Goal: Answer question/provide support

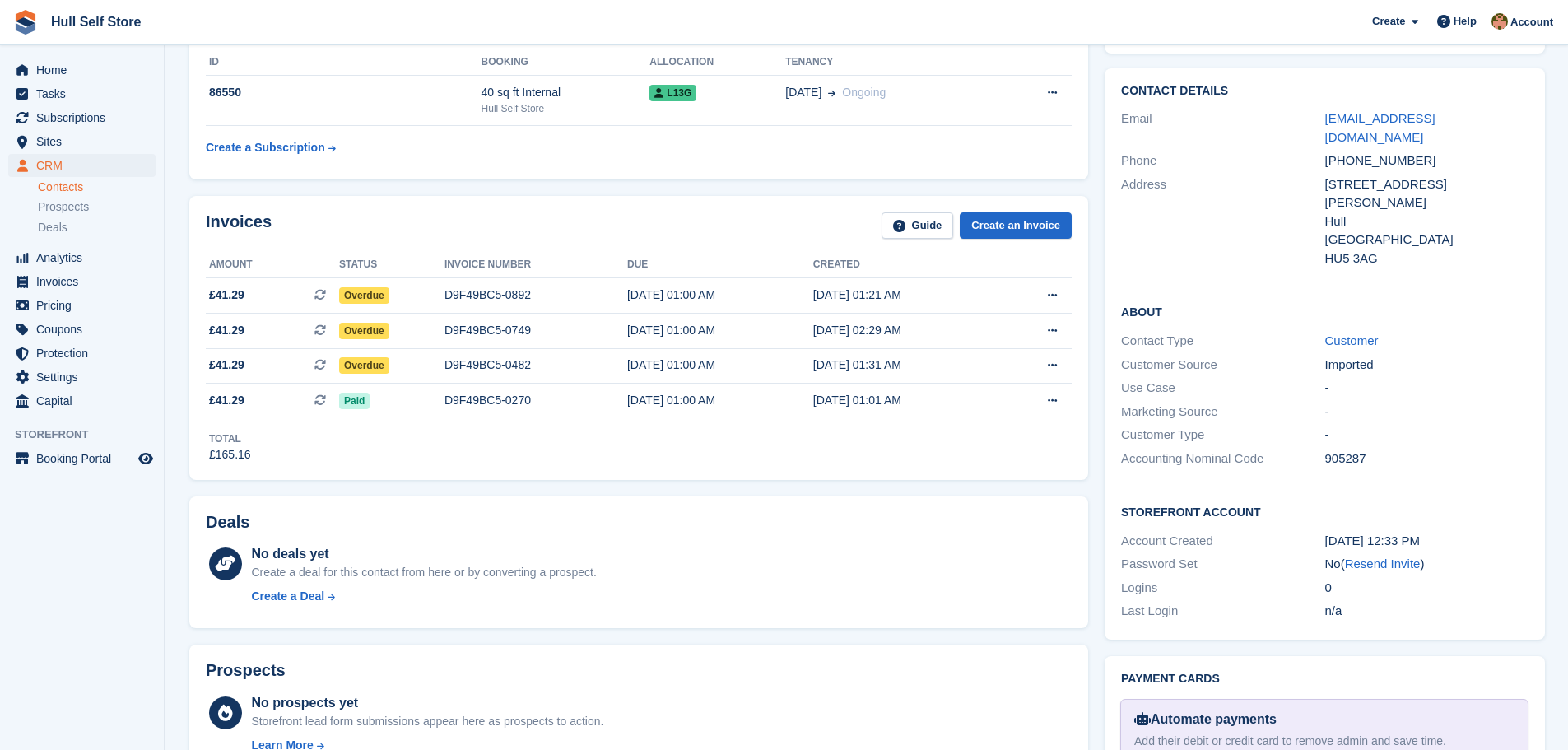
scroll to position [165, 0]
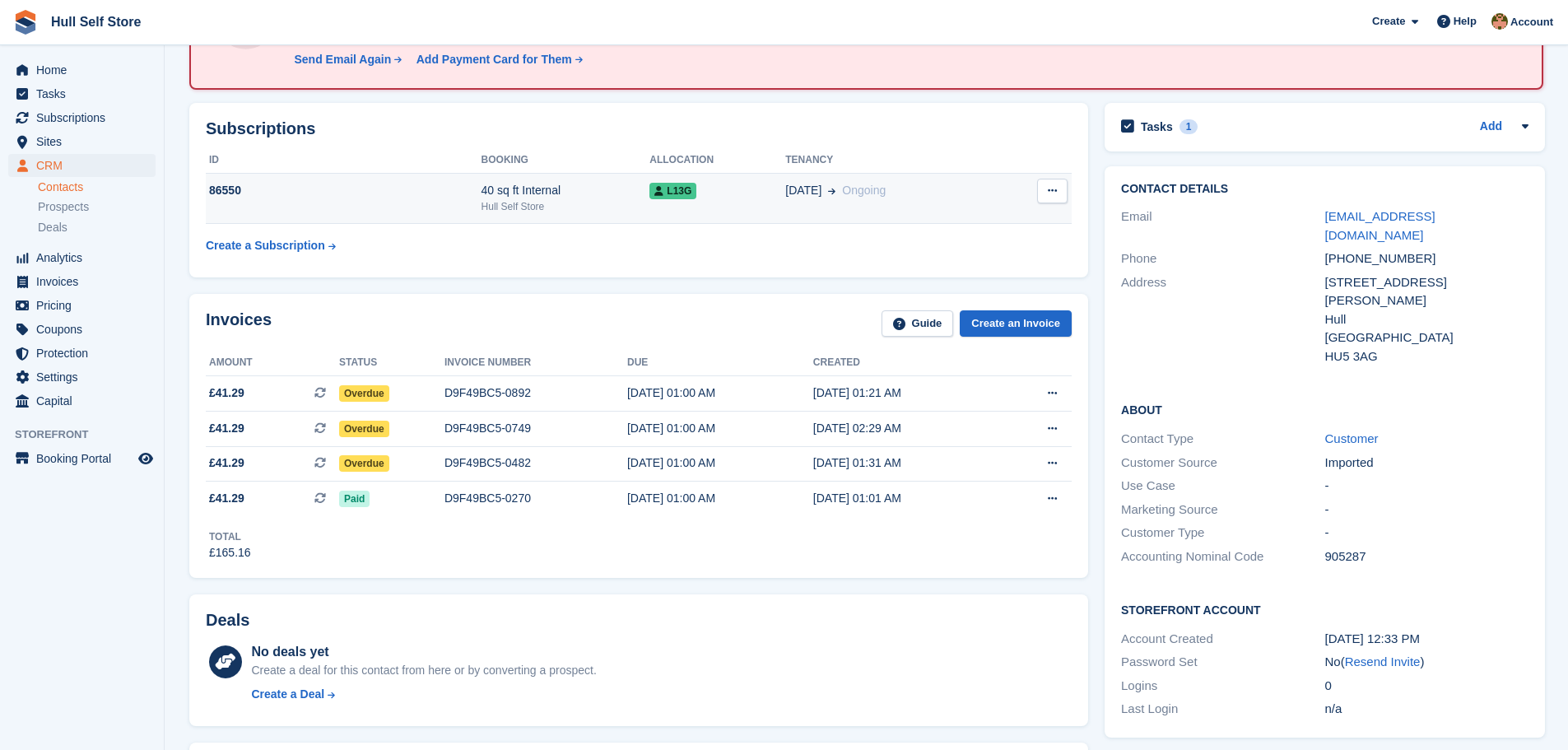
click at [228, 192] on div "86550" at bounding box center [343, 190] width 276 height 17
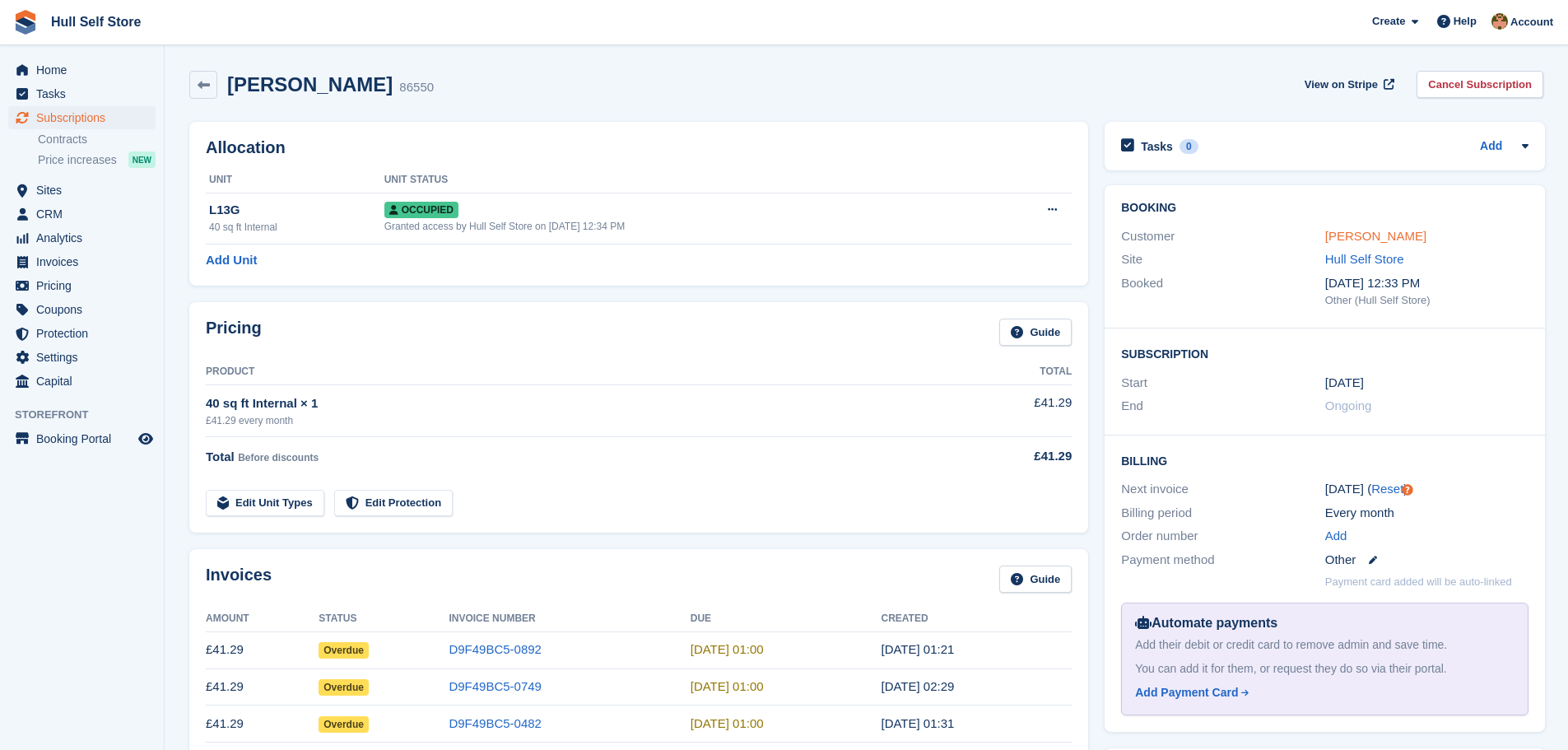
click at [1350, 235] on link "[PERSON_NAME]" at bounding box center [1377, 235] width 101 height 14
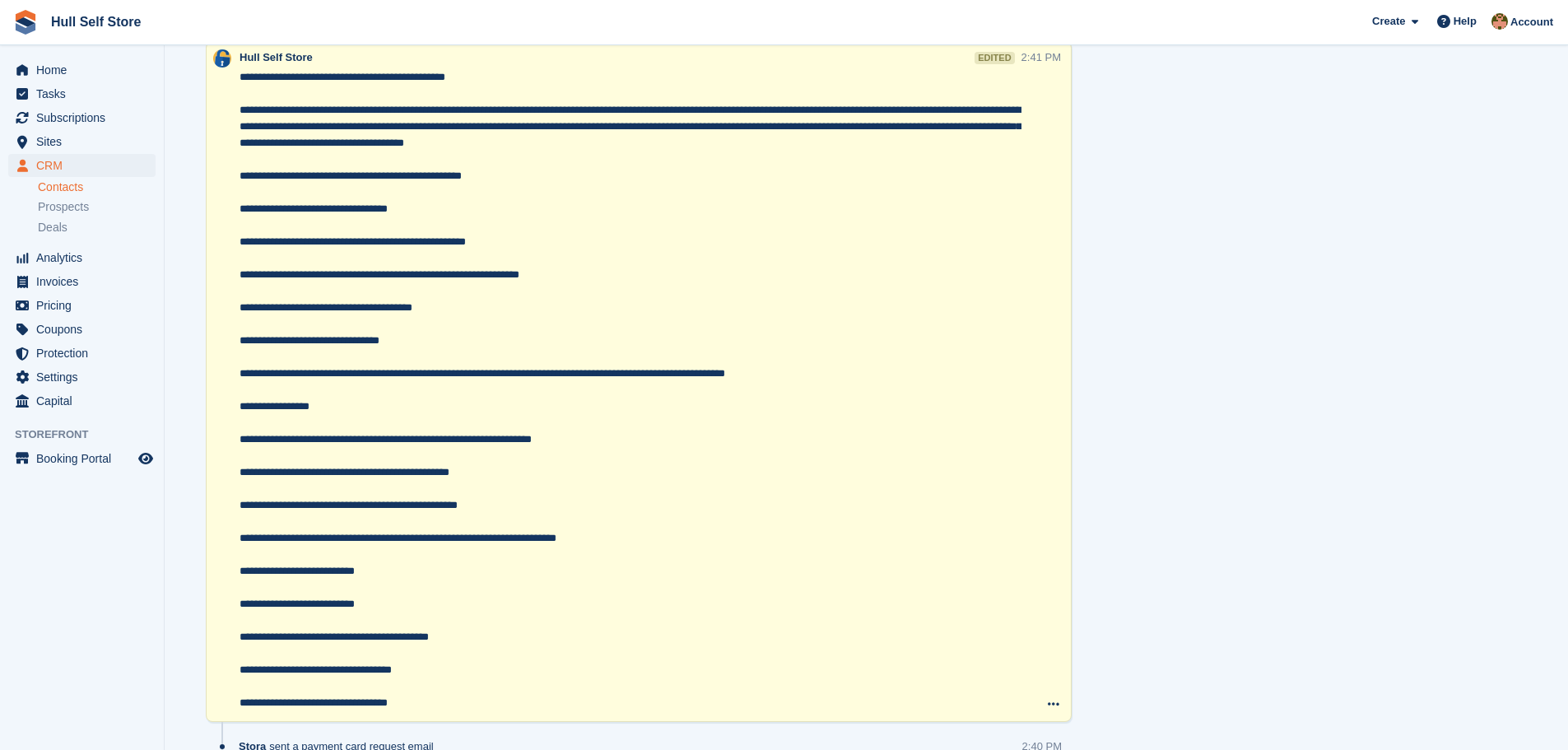
scroll to position [1317, 0]
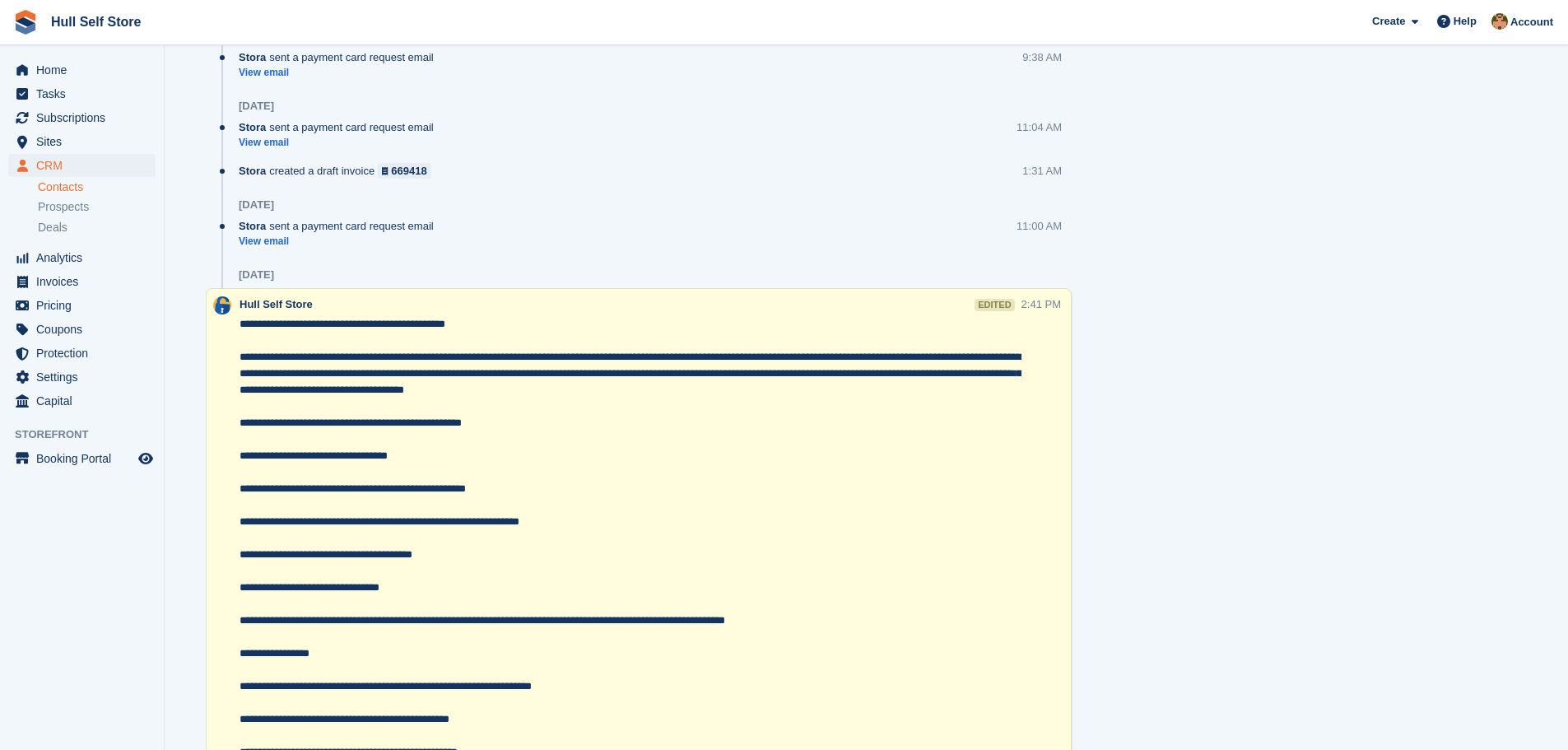
click at [320, 365] on textarea at bounding box center [630, 636] width 783 height 642
click at [277, 346] on textarea at bounding box center [630, 636] width 783 height 642
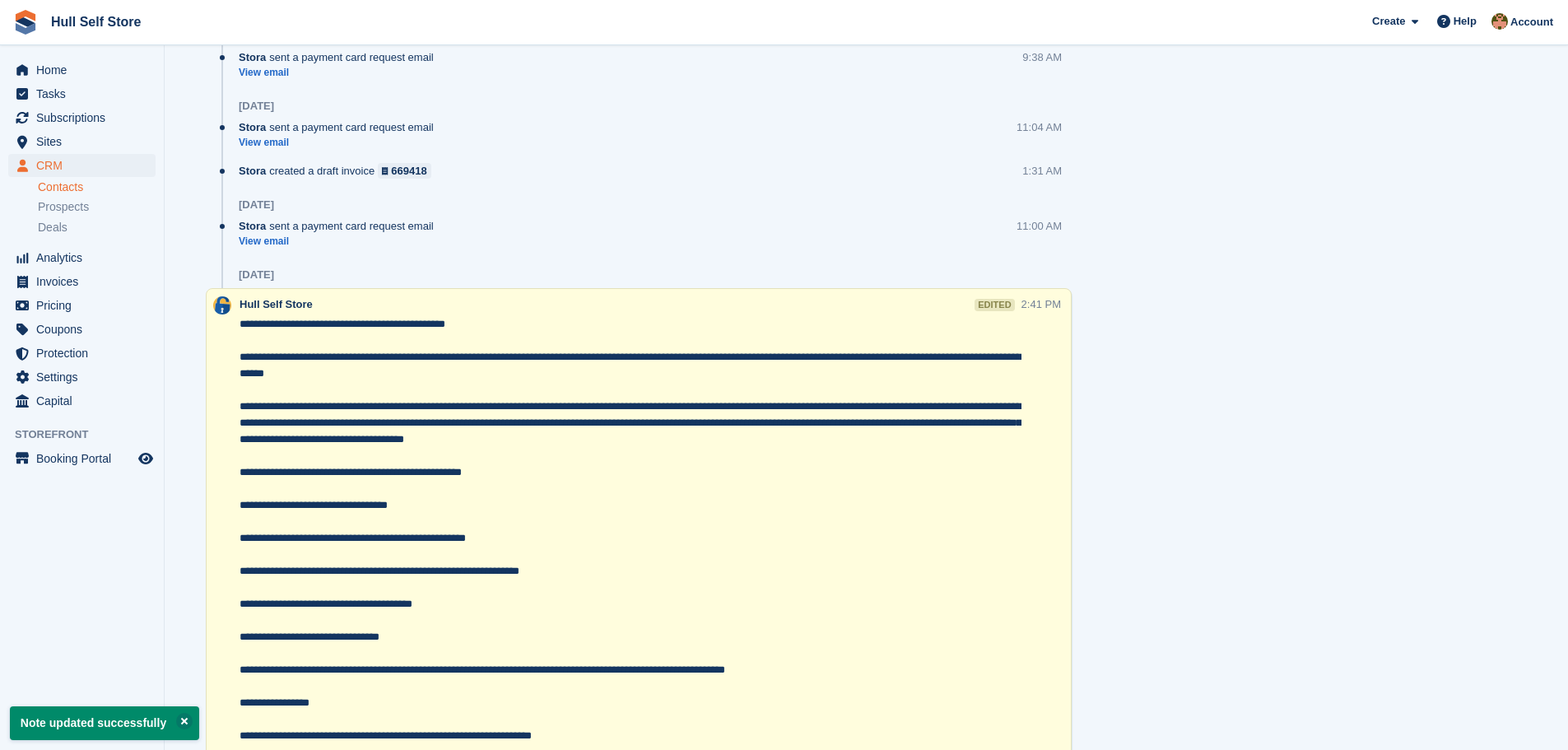
click at [880, 357] on textarea at bounding box center [630, 661] width 783 height 692
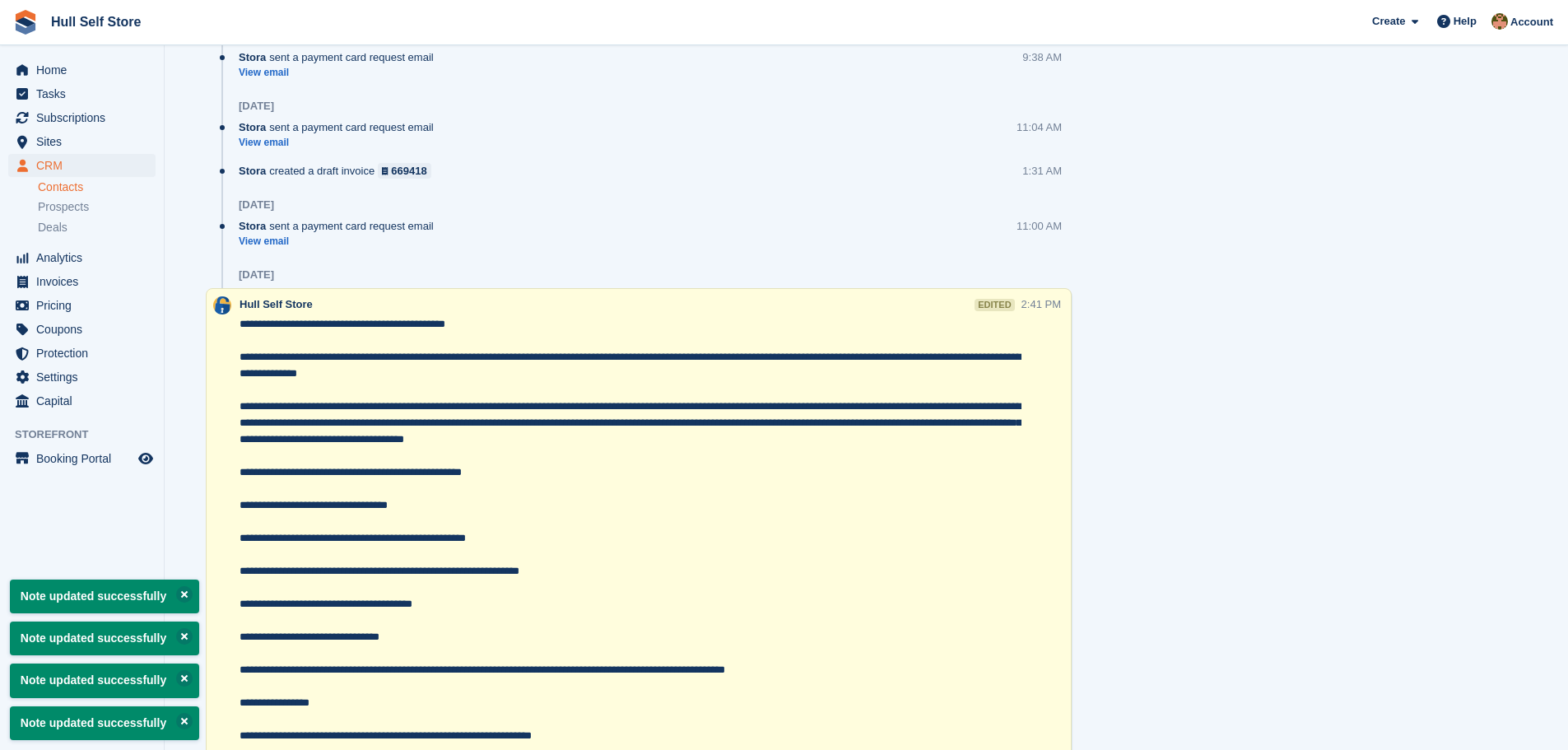
click at [368, 370] on textarea at bounding box center [630, 661] width 783 height 692
click at [449, 373] on textarea at bounding box center [630, 661] width 783 height 692
type textarea "**********"
click at [1225, 431] on div "Tasks 1 Add Milly to call client or mum w/c 29/09 to discuss account HOLDING OF…" at bounding box center [1325, 62] width 457 height 2240
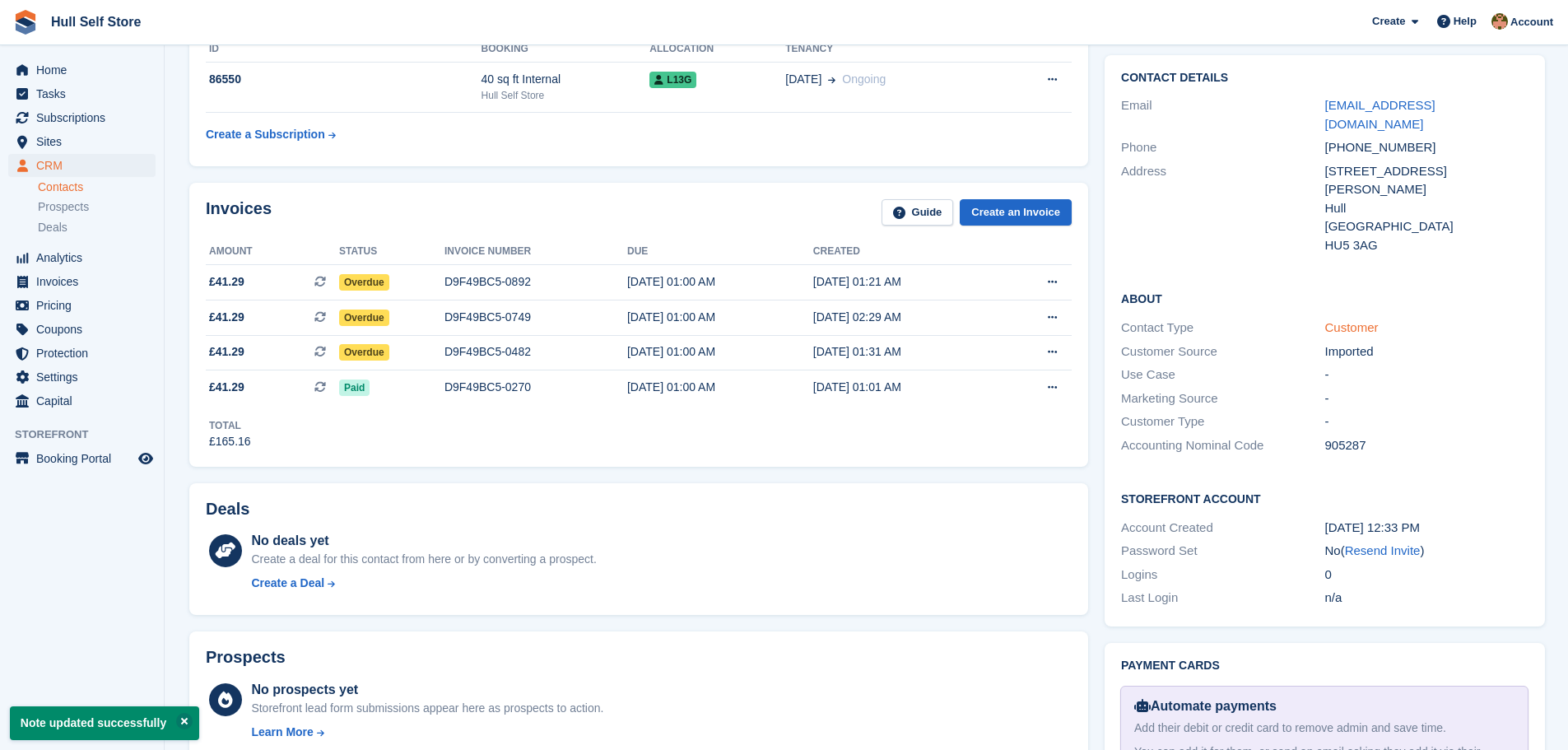
scroll to position [247, 0]
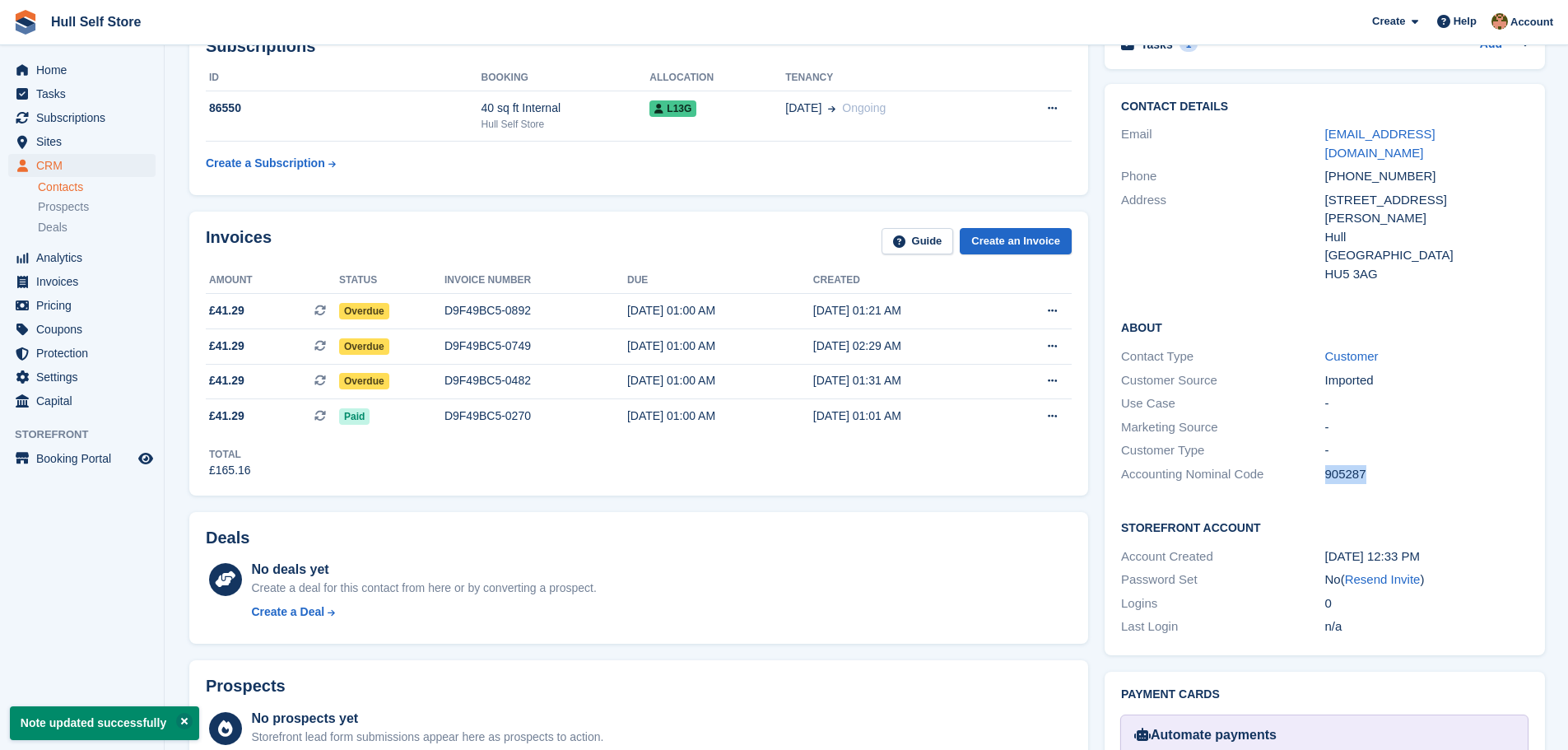
drag, startPoint x: 1319, startPoint y: 438, endPoint x: 1342, endPoint y: 436, distance: 23.1
click at [1305, 463] on div "Accounting Nominal Code 905287" at bounding box center [1325, 474] width 408 height 24
copy div "905287"
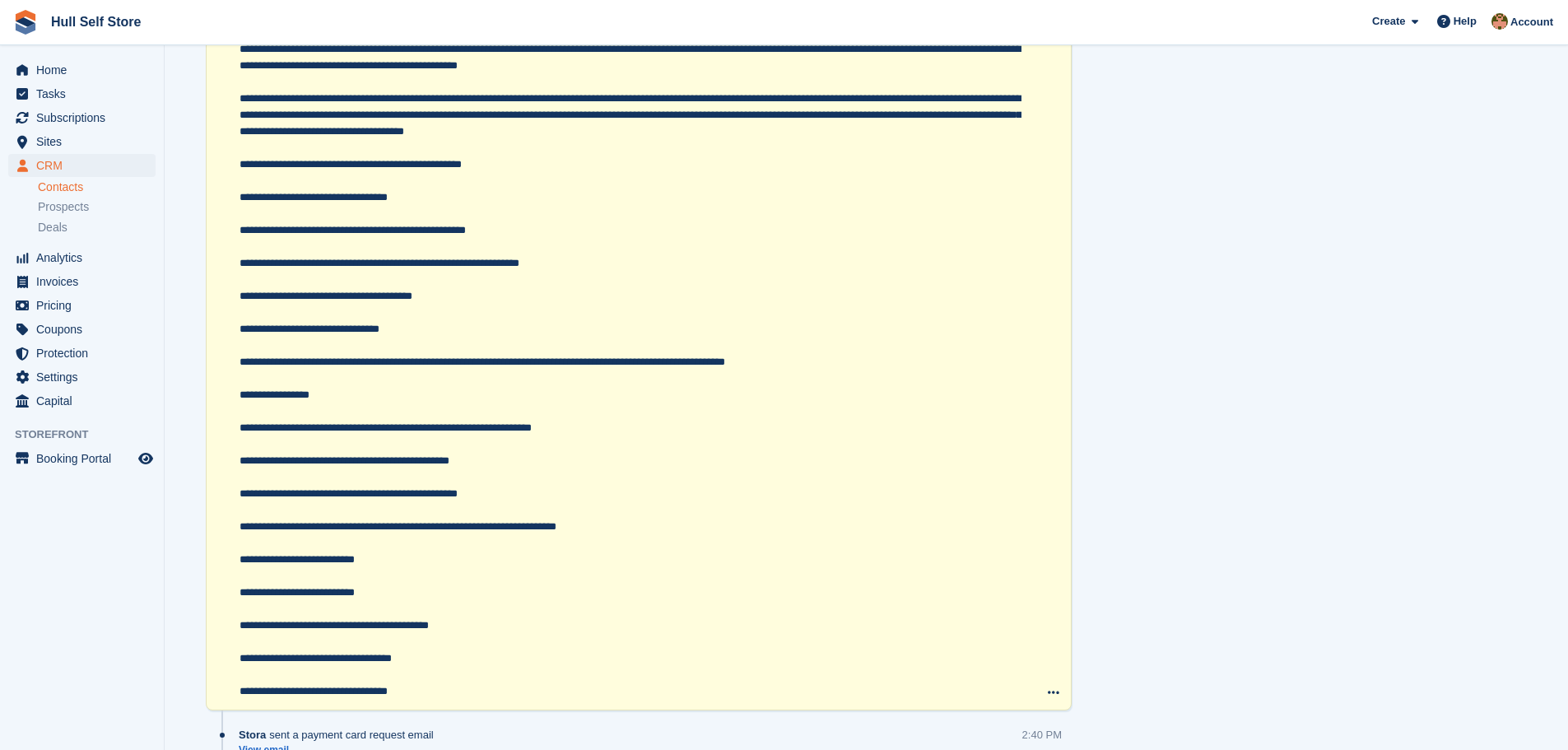
scroll to position [1564, 0]
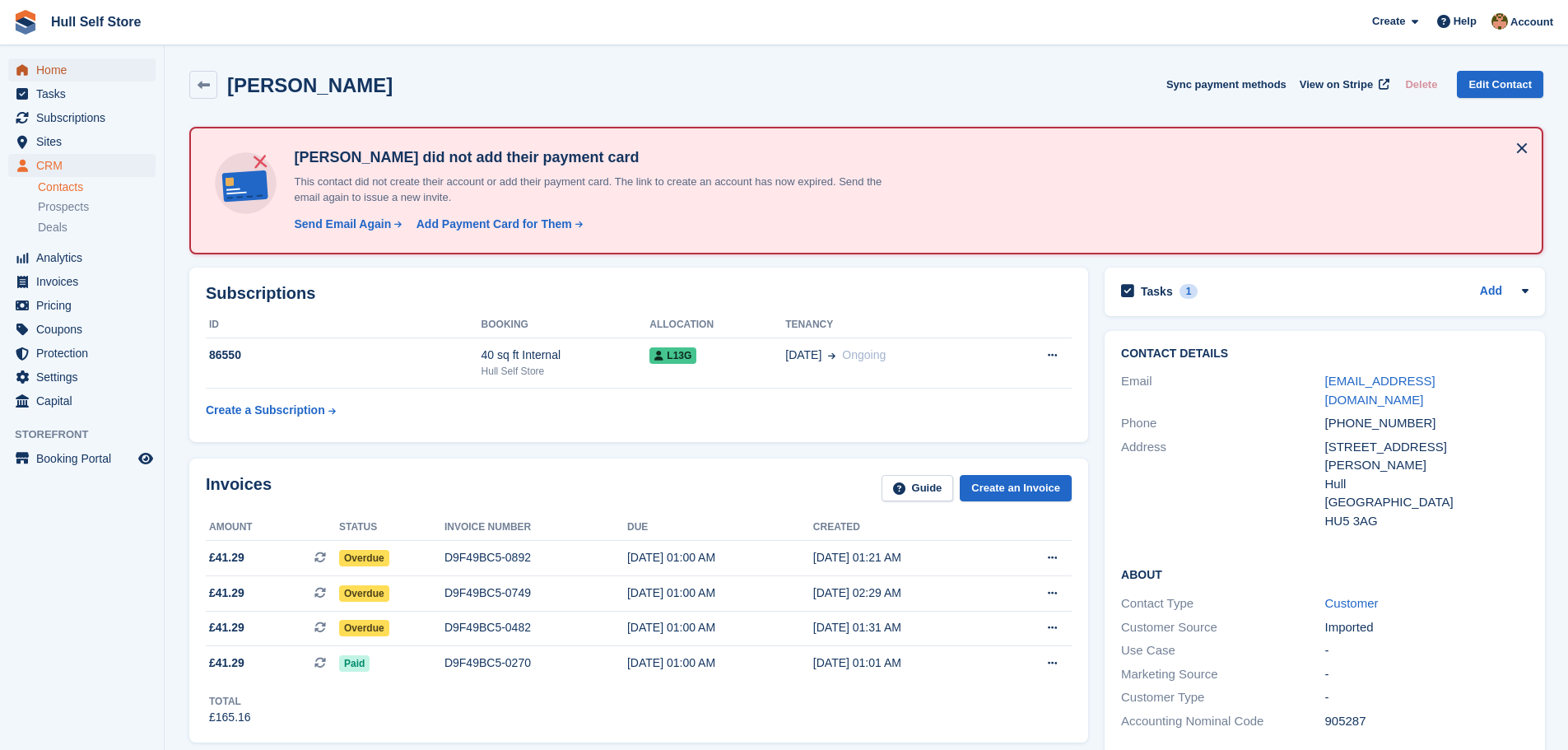
click at [60, 71] on span "Home" at bounding box center [85, 70] width 99 height 23
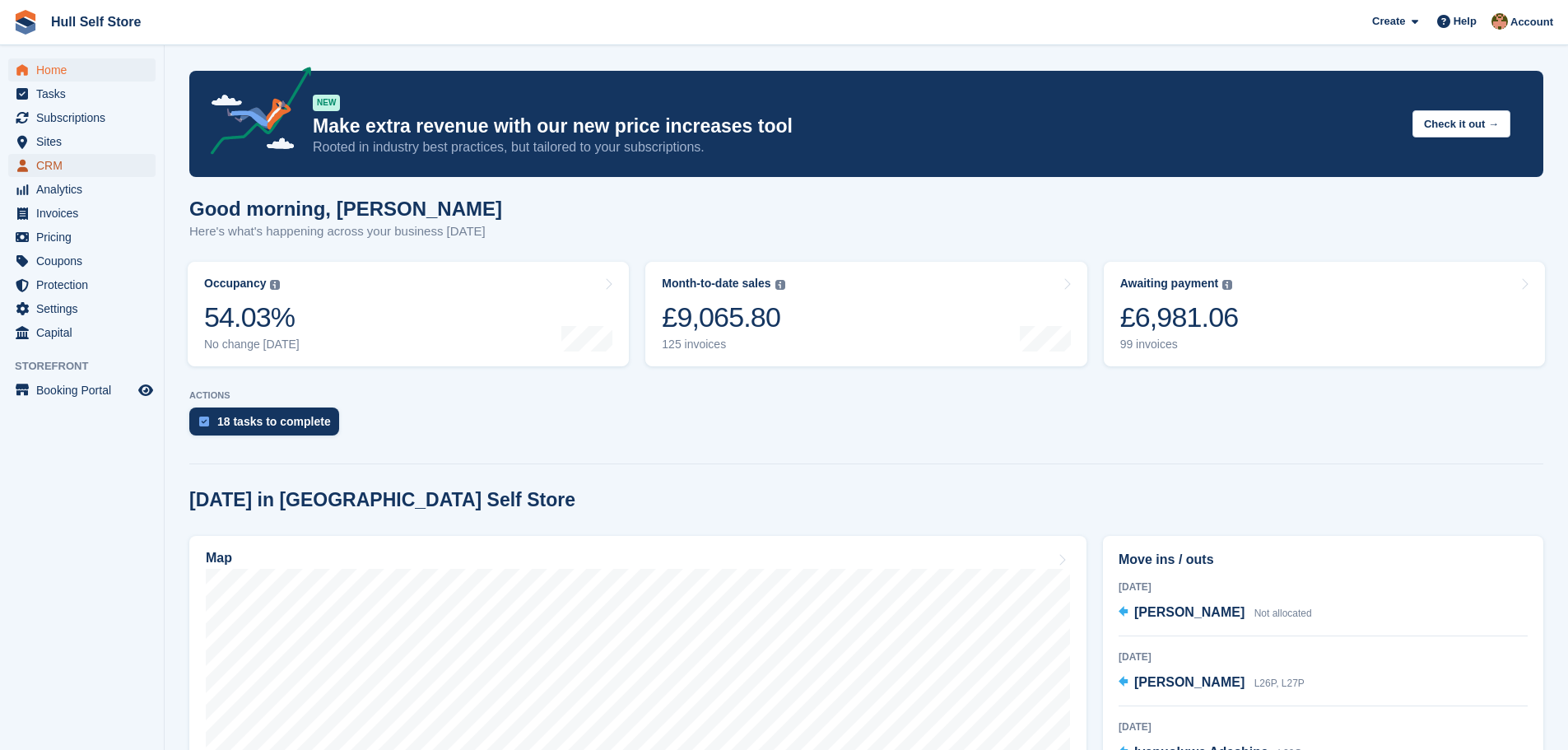
click at [67, 161] on span "CRM" at bounding box center [85, 165] width 99 height 23
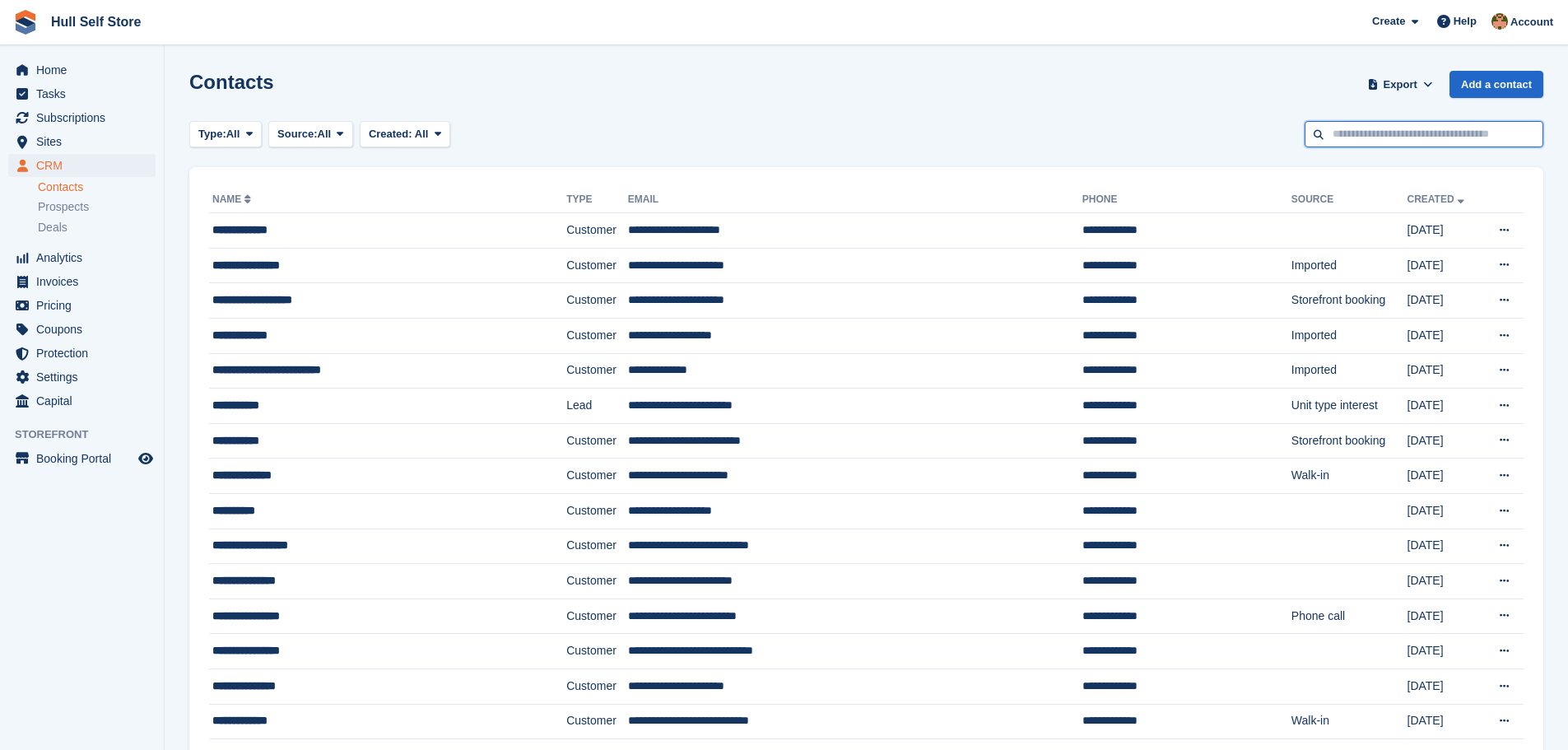
click at [1341, 138] on input "text" at bounding box center [1424, 135] width 239 height 27
type input "*******"
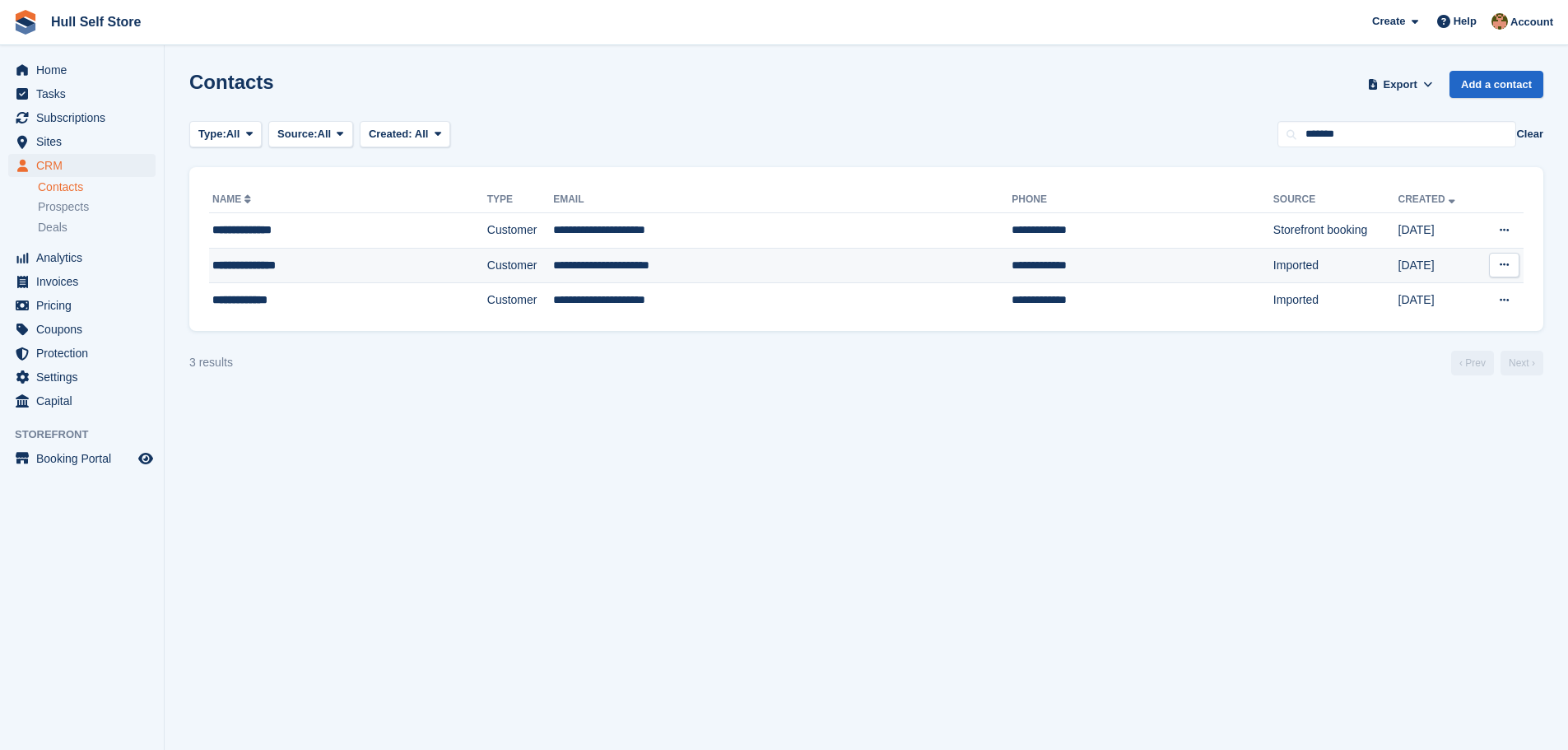
click at [302, 267] on div "**********" at bounding box center [316, 266] width 207 height 17
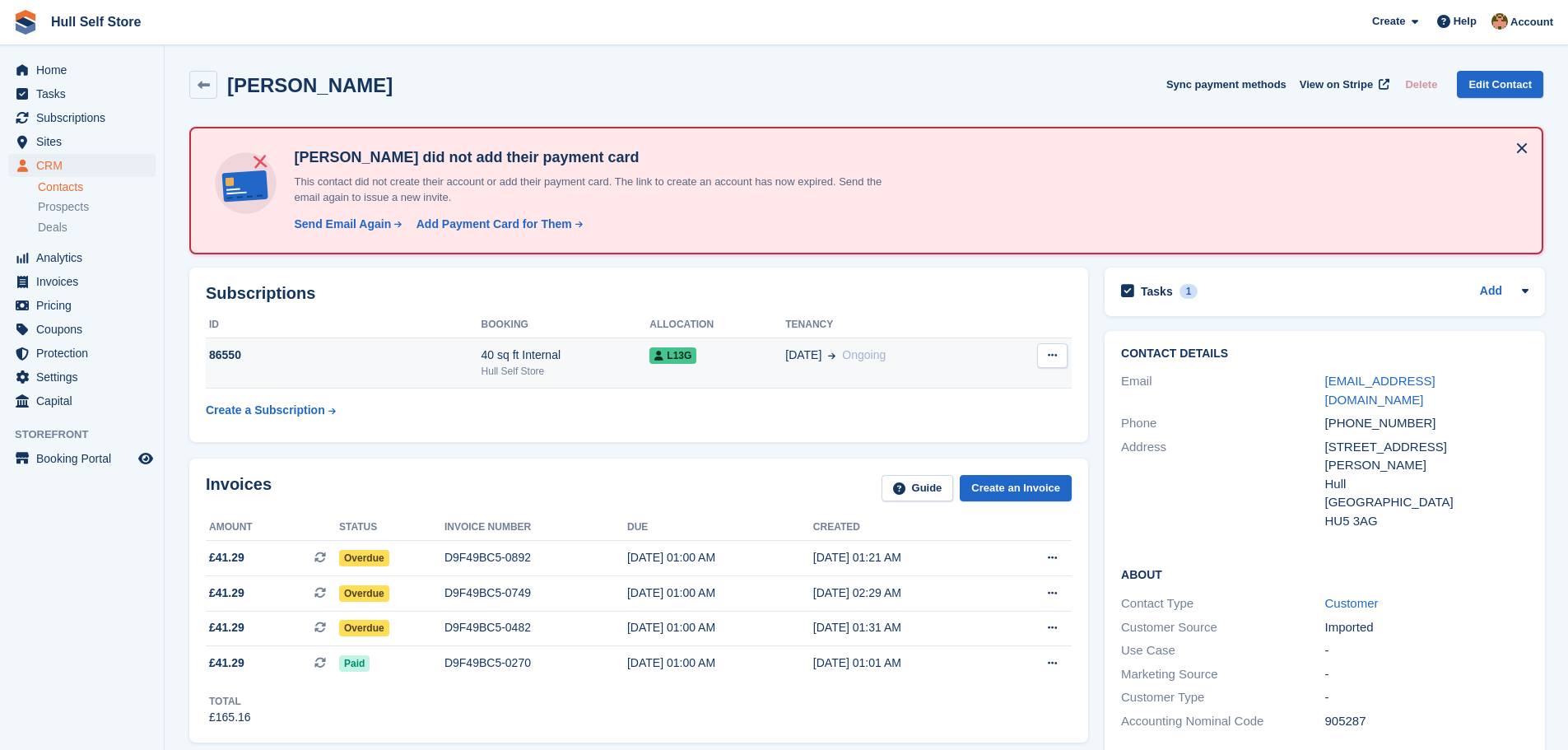
click at [231, 351] on div "86550" at bounding box center [343, 355] width 276 height 17
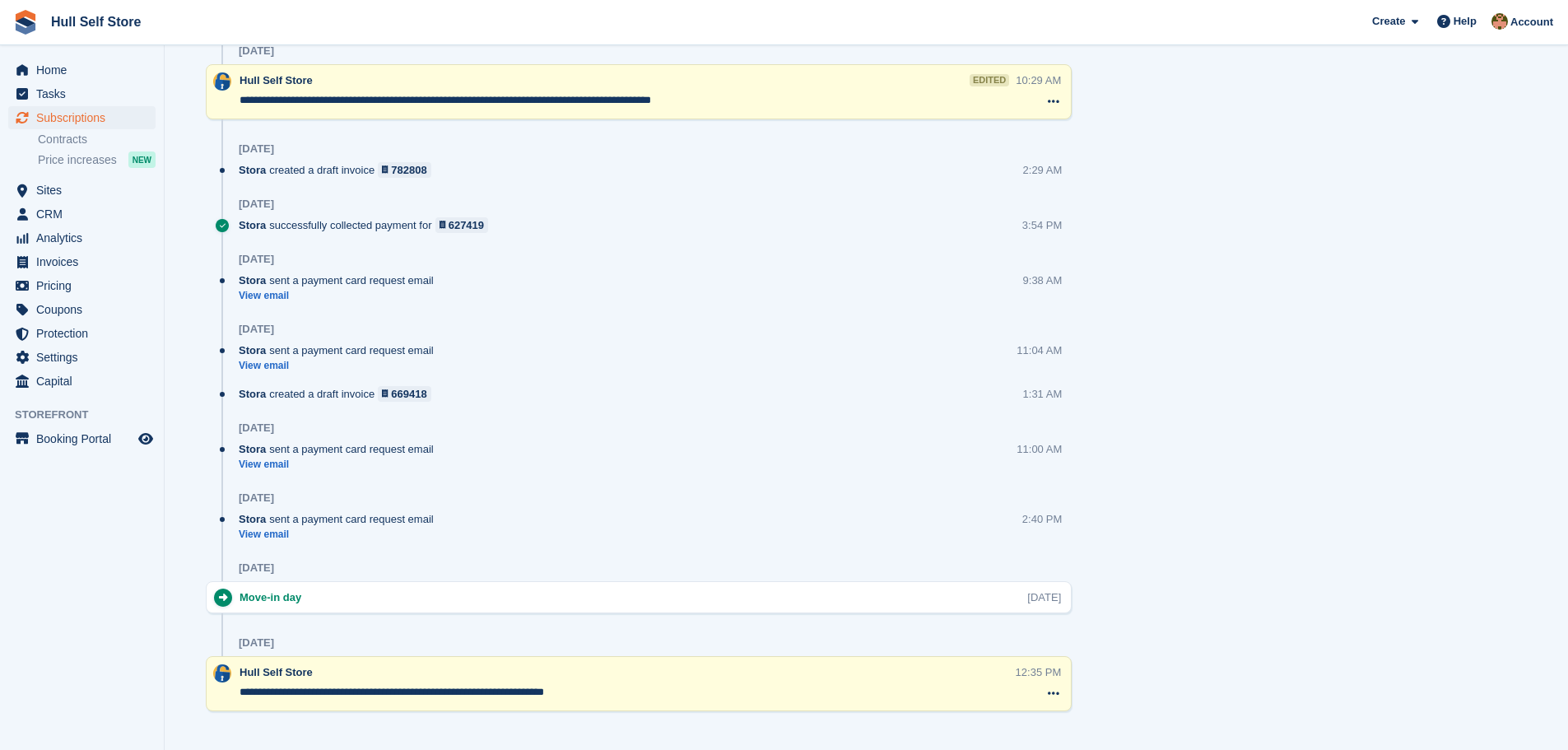
scroll to position [824, 0]
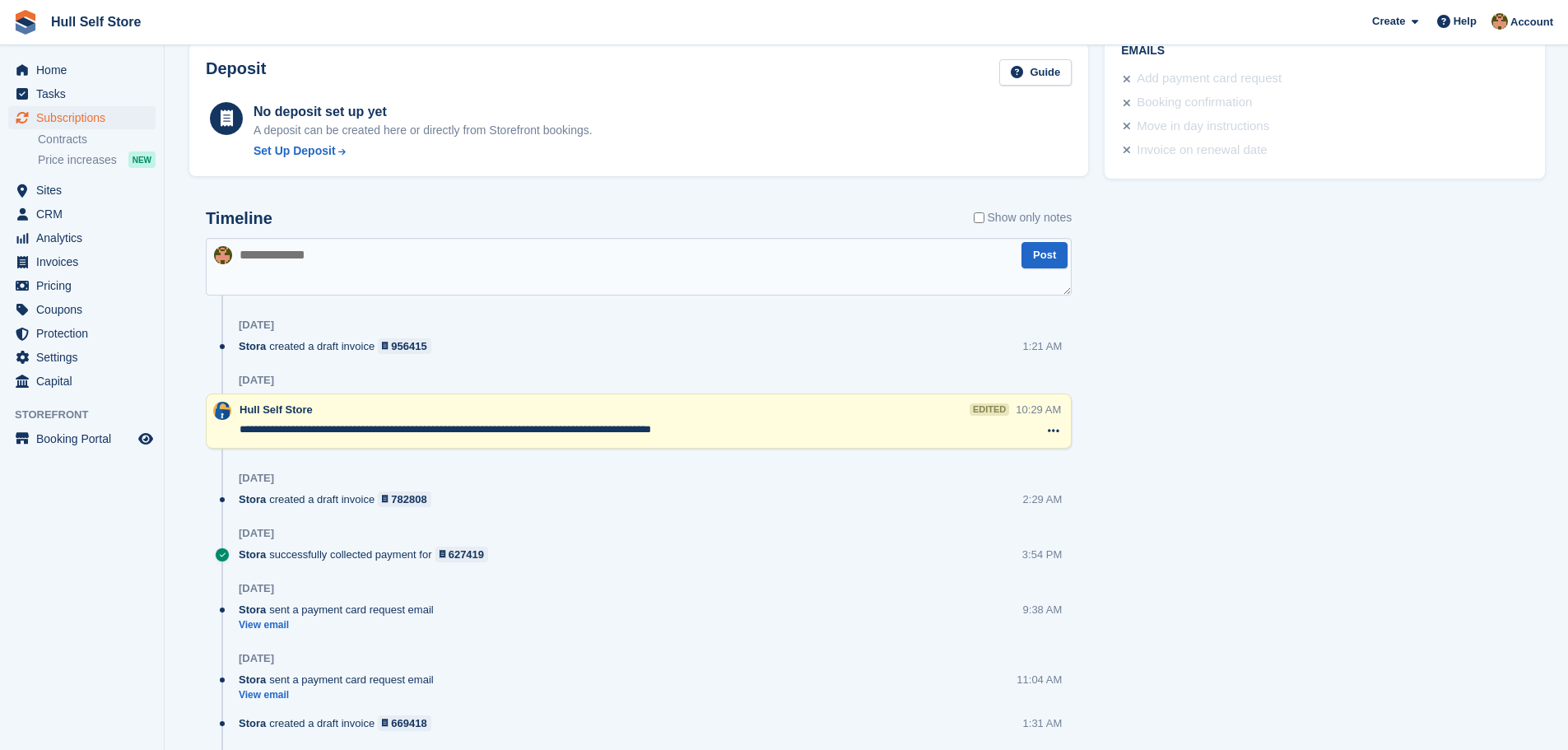
click at [697, 440] on div "**********" at bounding box center [628, 421] width 777 height 39
drag, startPoint x: 712, startPoint y: 429, endPoint x: 236, endPoint y: 429, distance: 476.0
click at [236, 429] on div "**********" at bounding box center [638, 421] width 866 height 55
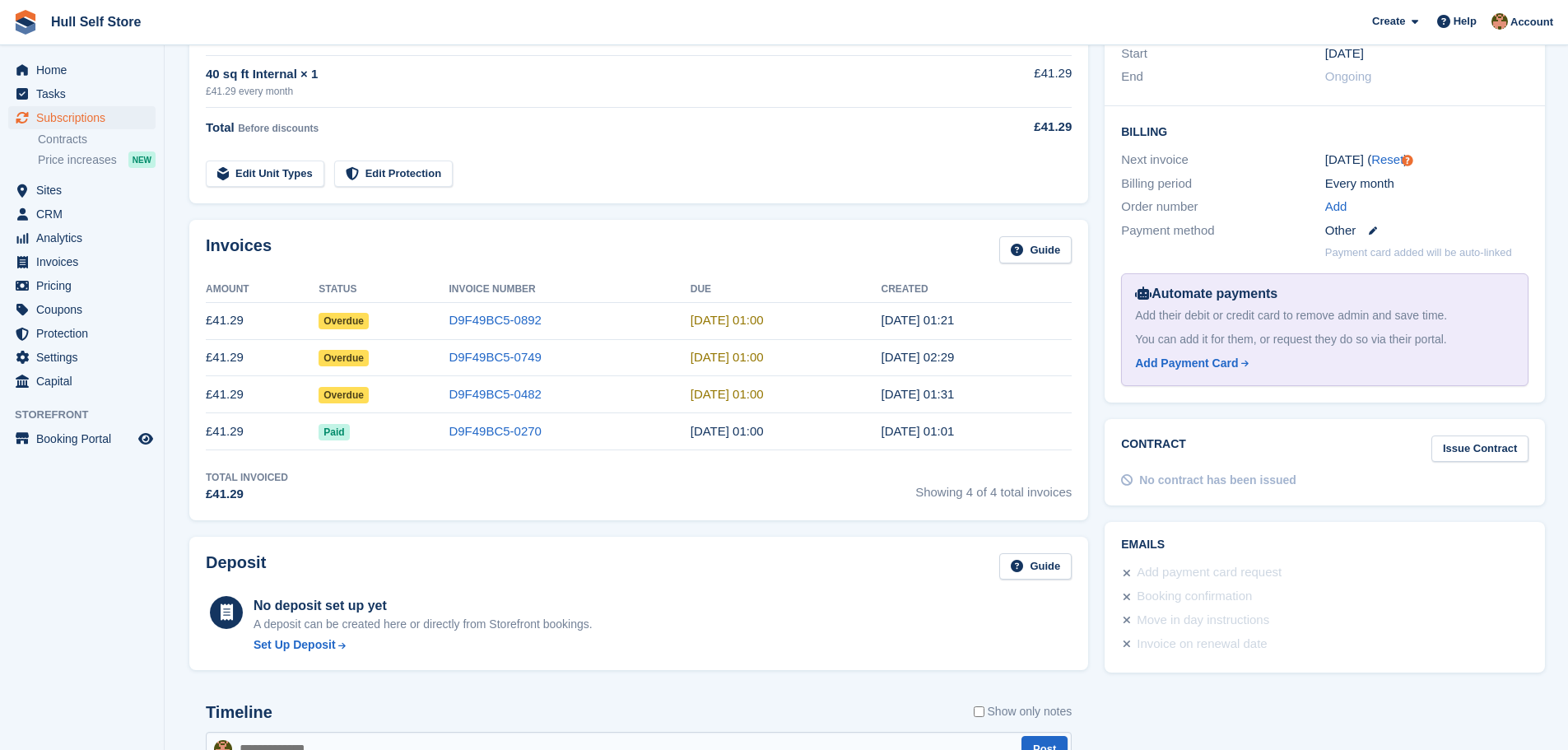
scroll to position [0, 0]
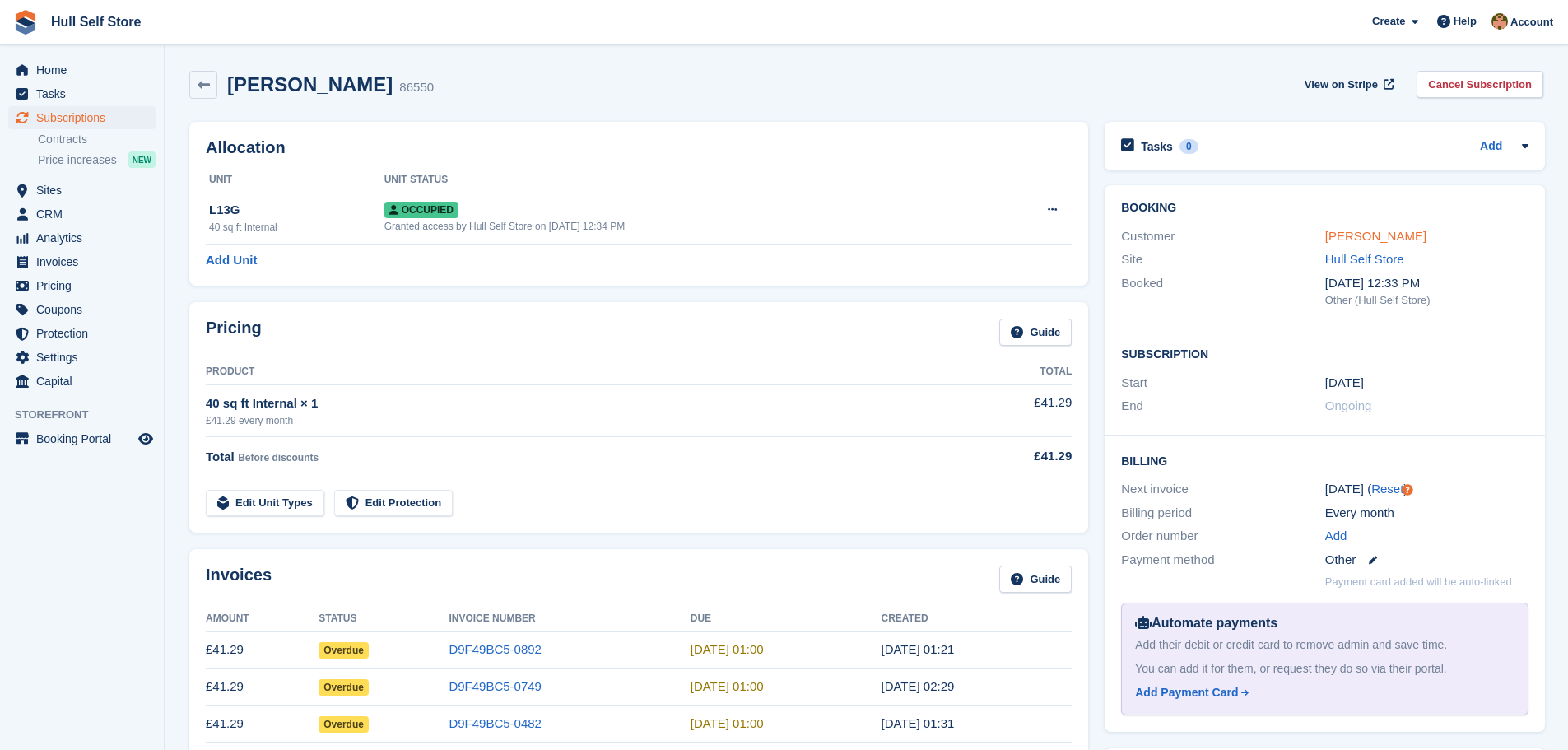
click at [1336, 231] on link "[PERSON_NAME]" at bounding box center [1377, 235] width 101 height 14
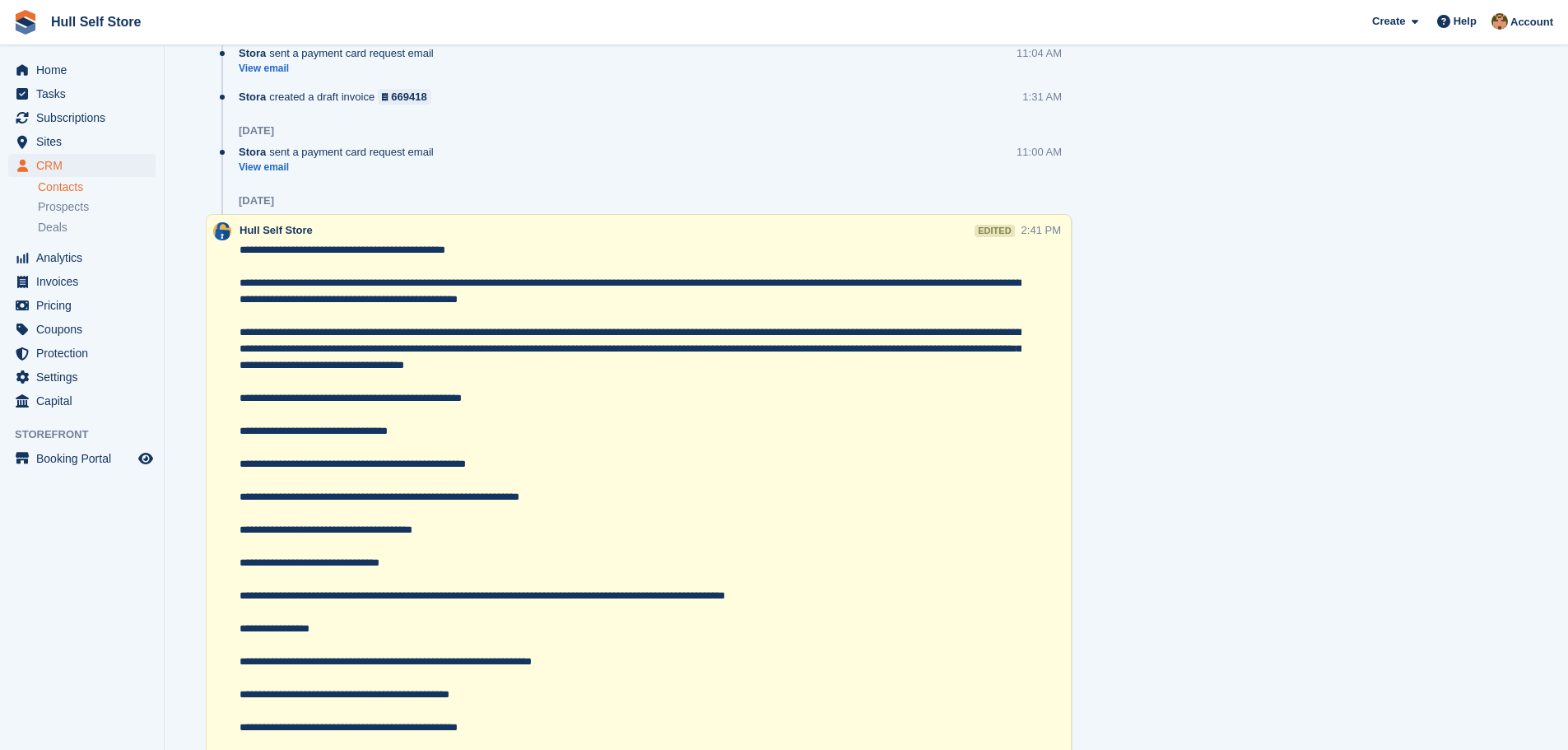
scroll to position [1482, 0]
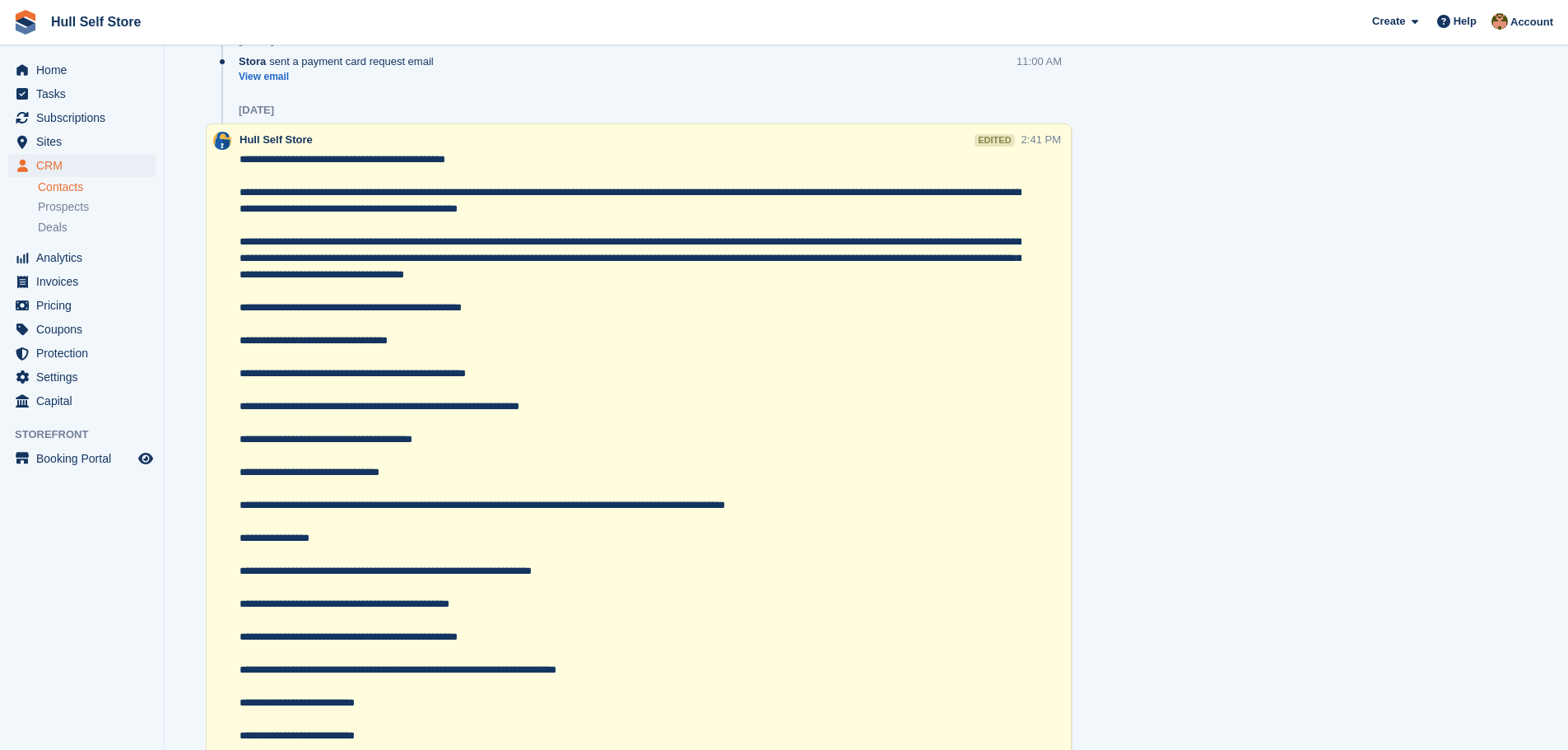
click at [637, 215] on textarea at bounding box center [630, 496] width 783 height 692
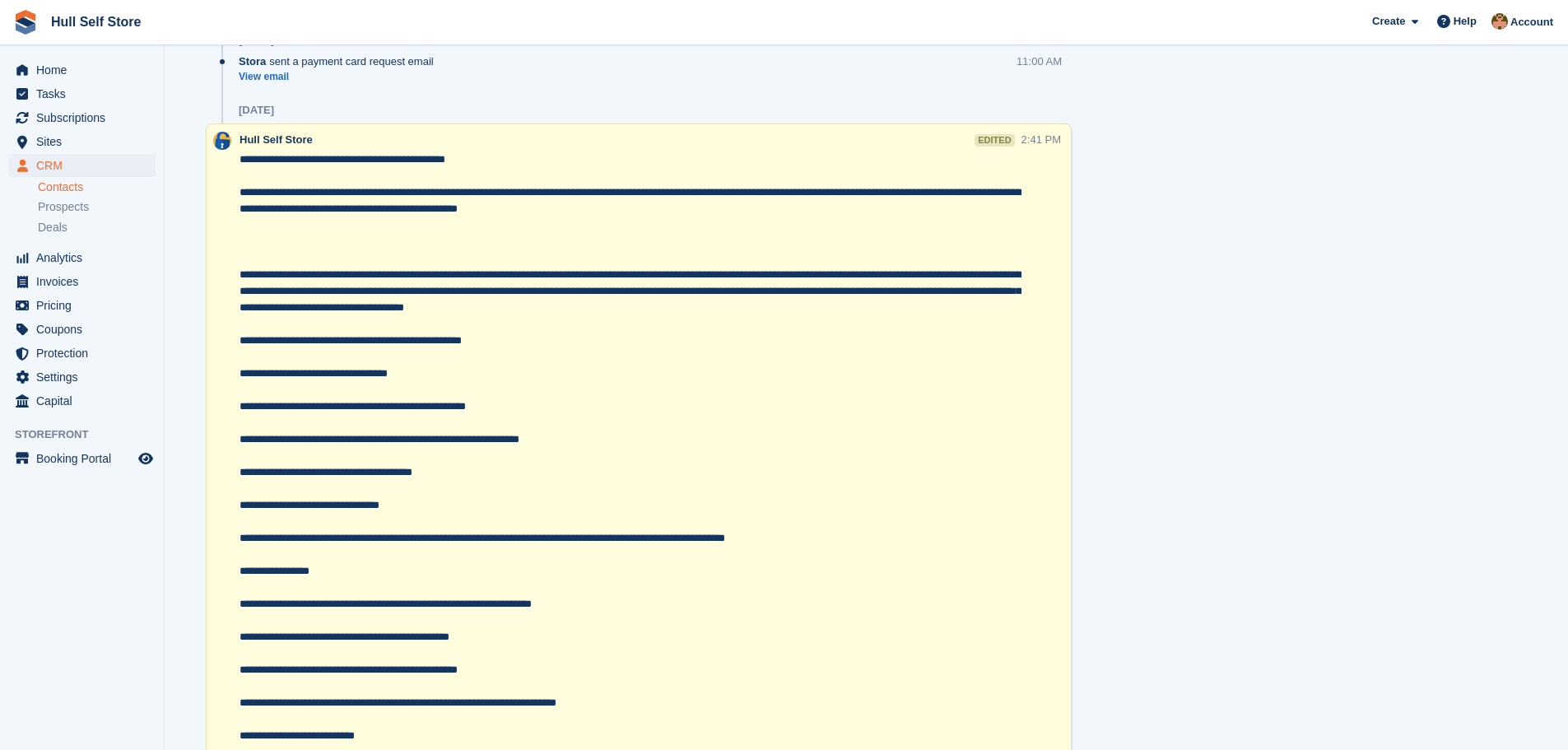
paste textarea "**********"
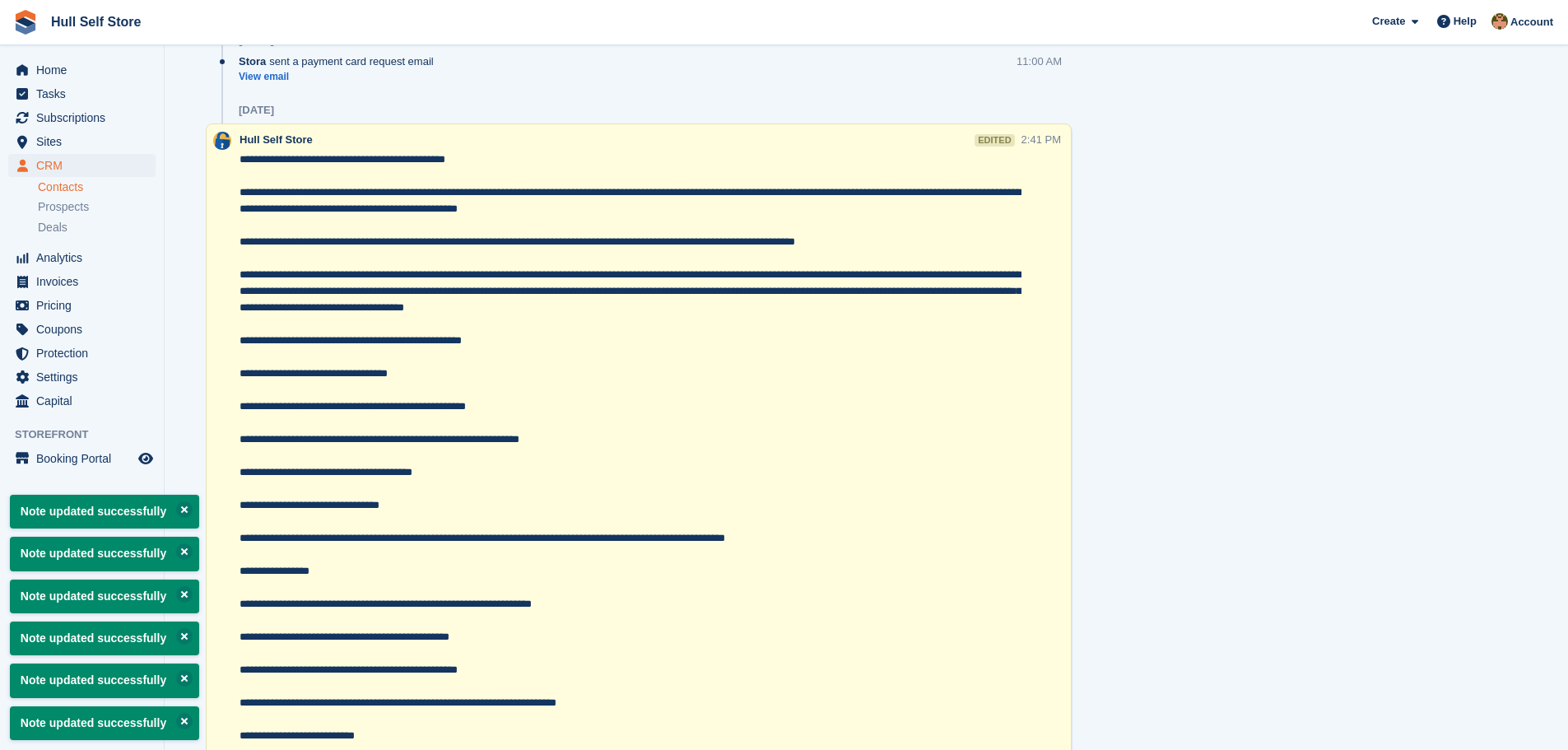
click at [671, 339] on textarea at bounding box center [630, 513] width 783 height 724
click at [882, 243] on textarea at bounding box center [630, 513] width 783 height 724
click at [864, 331] on textarea at bounding box center [630, 513] width 783 height 724
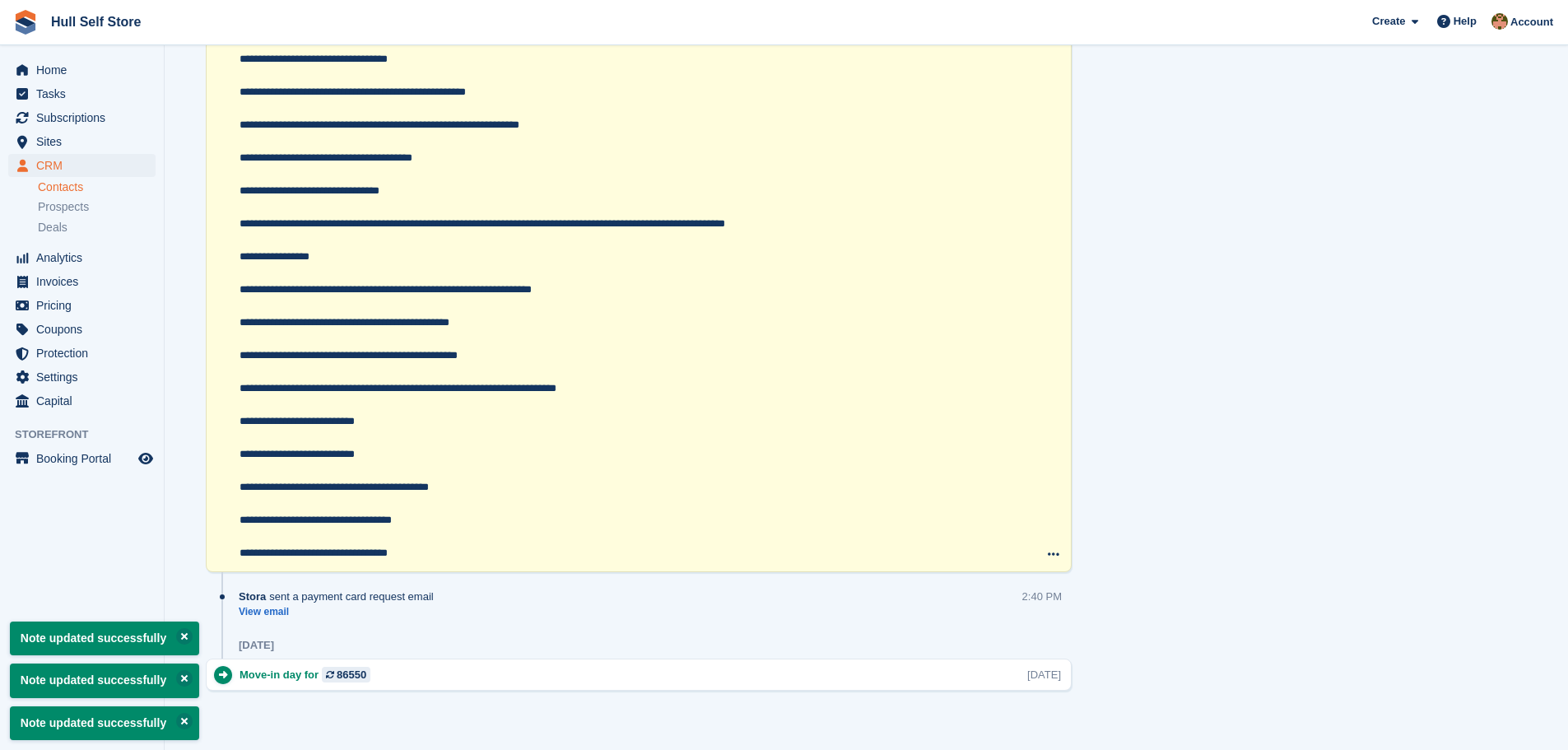
scroll to position [1302, 0]
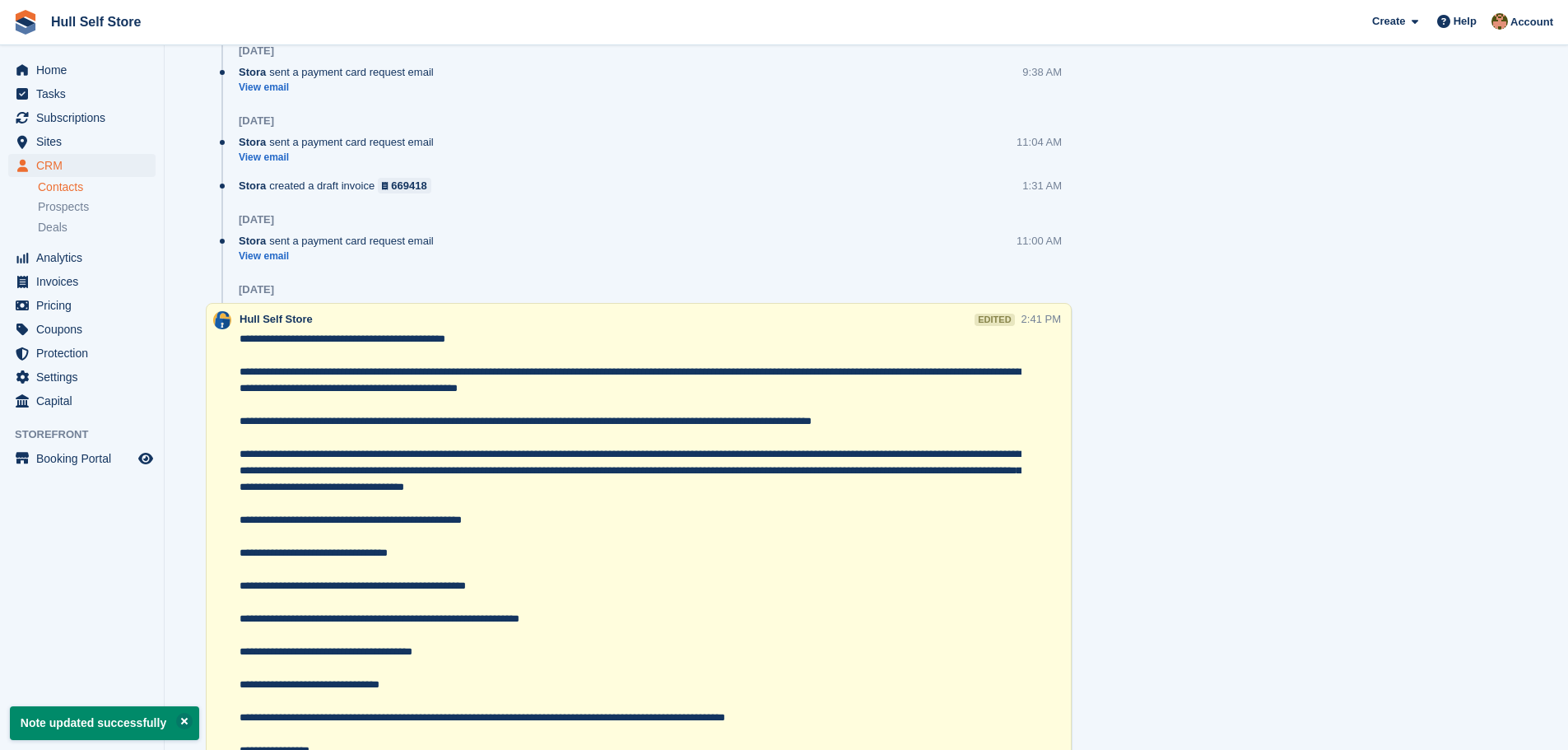
click at [520, 399] on textarea at bounding box center [630, 693] width 783 height 724
type textarea "**********"
click at [1315, 404] on div "Tasks 1 Add Milly to call client or mum w/c 29/09 to discuss account HOLDING OF…" at bounding box center [1325, 94] width 457 height 2273
